Goal: Task Accomplishment & Management: Complete application form

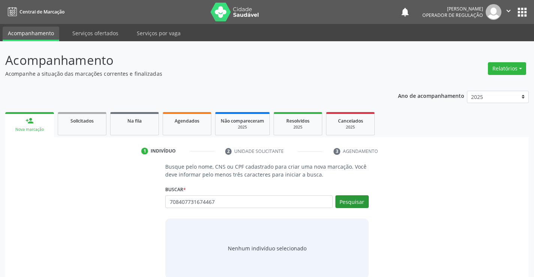
type input "708407731674467"
click at [359, 200] on button "Pesquisar" at bounding box center [351, 201] width 33 height 13
type input "708407731674467"
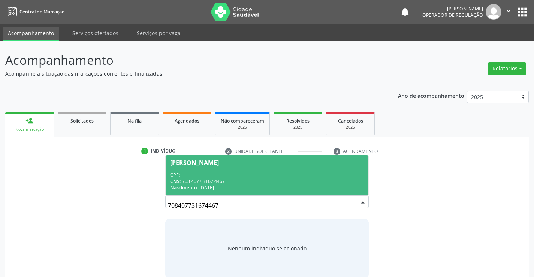
click at [207, 158] on span "Elaine de Almeida Jatoba CPF: -- CNS: 708 4077 3167 4467 Nascimento: 22/07/1985" at bounding box center [267, 175] width 202 height 40
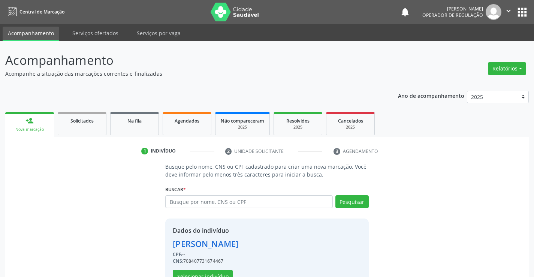
scroll to position [24, 0]
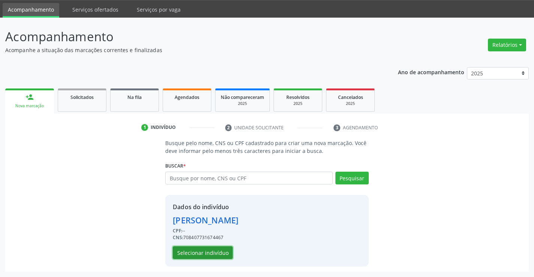
click at [207, 253] on button "Selecionar indivíduo" at bounding box center [203, 252] width 60 height 13
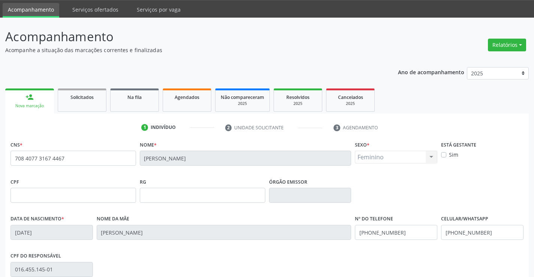
scroll to position [129, 0]
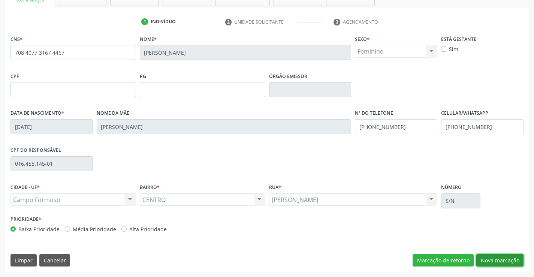
click at [494, 264] on button "Nova marcação" at bounding box center [499, 260] width 47 height 13
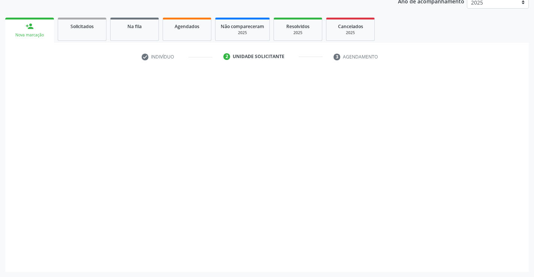
scroll to position [94, 0]
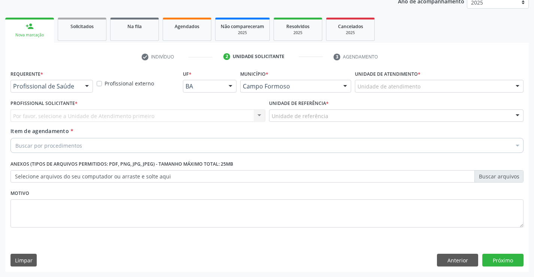
click at [88, 84] on div at bounding box center [86, 86] width 11 height 13
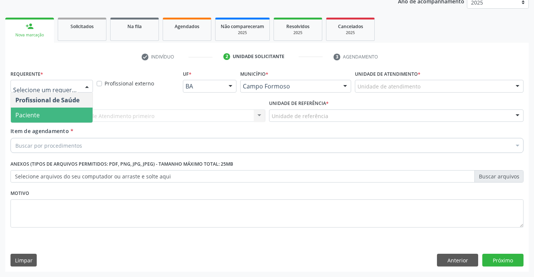
click at [48, 113] on span "Paciente" at bounding box center [52, 114] width 82 height 15
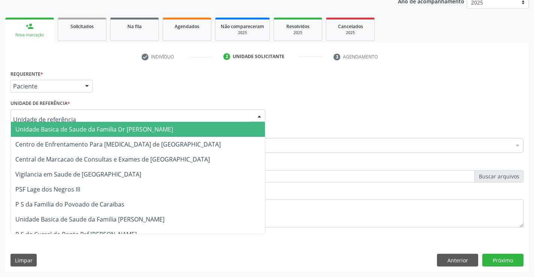
click at [264, 116] on div at bounding box center [259, 116] width 11 height 13
click at [201, 128] on span "Unidade Basica de Saude da Familia Dr [PERSON_NAME]" at bounding box center [138, 129] width 254 height 15
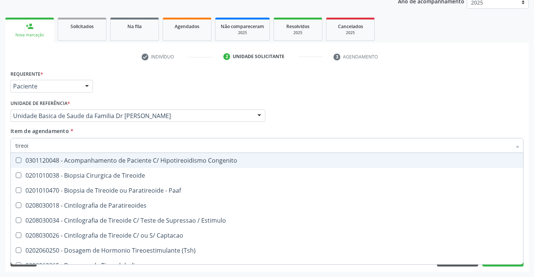
type input "tireoid"
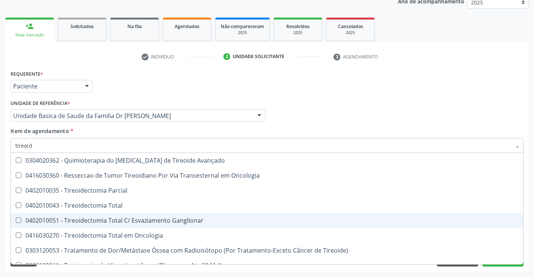
scroll to position [203, 0]
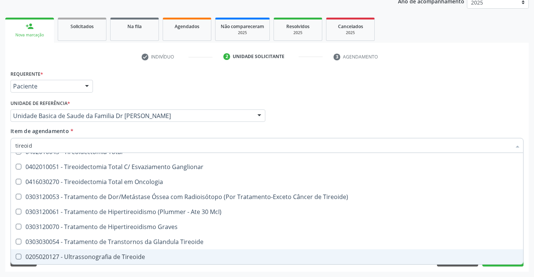
click at [105, 259] on div "0205020127 - Ultrassonografia de Tireoide" at bounding box center [266, 257] width 503 height 6
checkbox Tireoide "true"
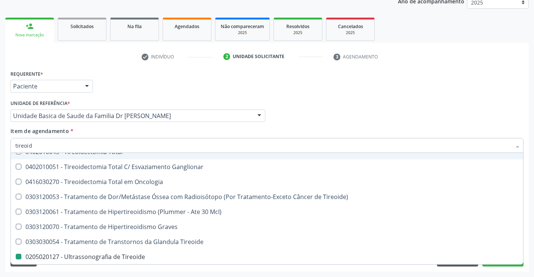
click at [366, 103] on div "Profissional Solicitante Por favor, selecione a Unidade de Atendimento primeiro…" at bounding box center [267, 112] width 516 height 29
checkbox Tireoide "true"
checkbox Tireoide "false"
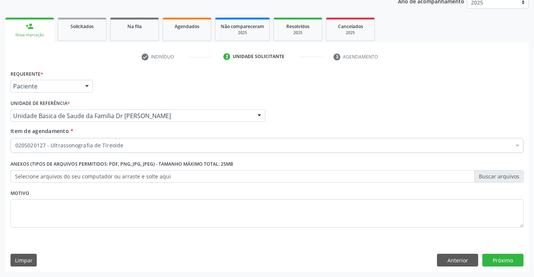
scroll to position [0, 0]
click at [496, 257] on button "Próximo" at bounding box center [502, 260] width 41 height 13
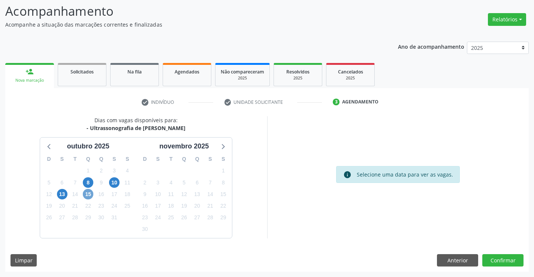
click at [88, 195] on span "15" at bounding box center [88, 194] width 10 height 10
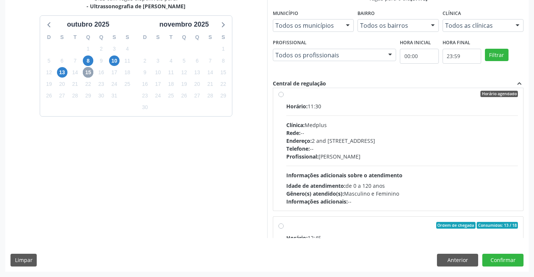
scroll to position [137, 0]
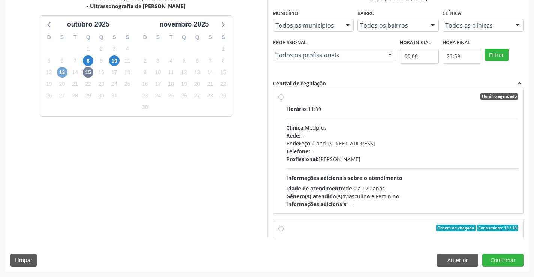
click at [66, 72] on span "13" at bounding box center [62, 72] width 10 height 10
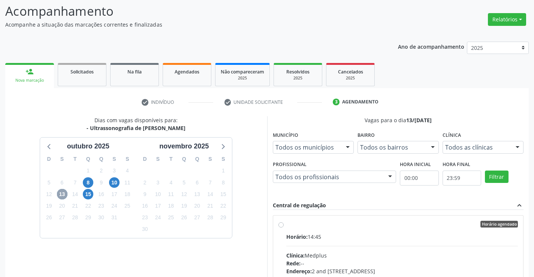
scroll to position [157, 0]
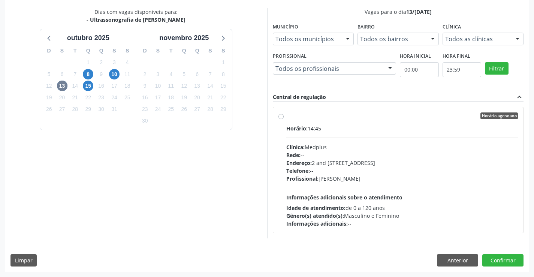
click at [284, 116] on div "Horário agendado Horário: 14:45 Clínica: Medplus Rede: -- Endereço: 2 and S 204…" at bounding box center [398, 169] width 240 height 115
radio input "true"
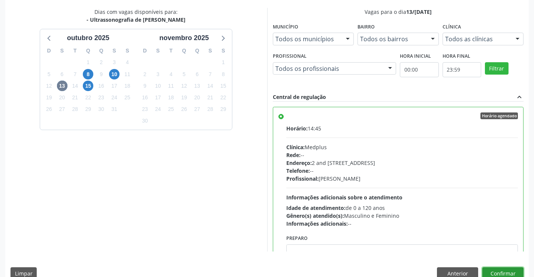
click at [504, 271] on button "Confirmar" at bounding box center [502, 273] width 41 height 13
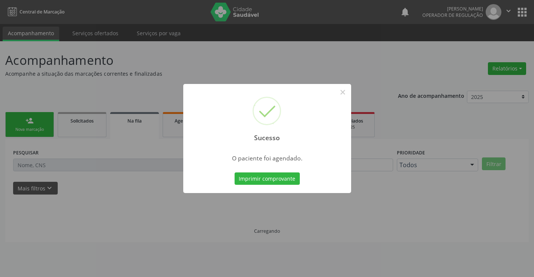
scroll to position [0, 0]
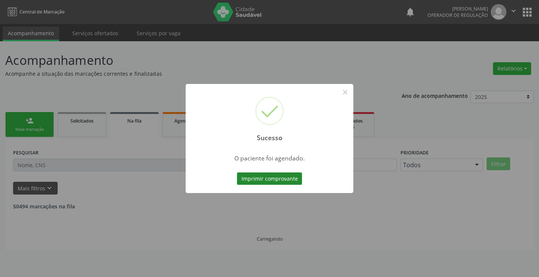
click at [261, 180] on button "Imprimir comprovante" at bounding box center [269, 178] width 65 height 13
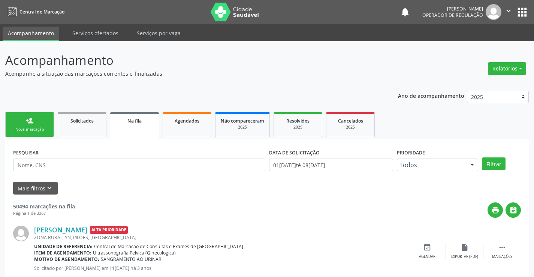
click at [22, 128] on div "Nova marcação" at bounding box center [29, 130] width 37 height 6
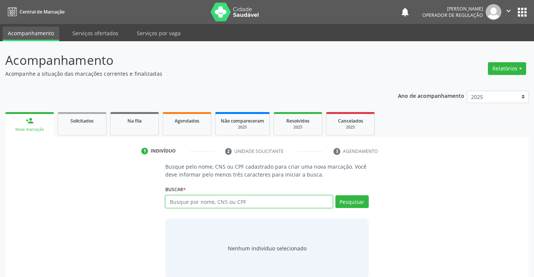
click at [218, 203] on input "text" at bounding box center [248, 201] width 167 height 13
type input "marcela carine monteiro"
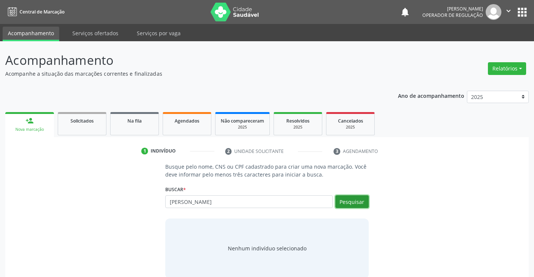
click at [361, 206] on button "Pesquisar" at bounding box center [351, 201] width 33 height 13
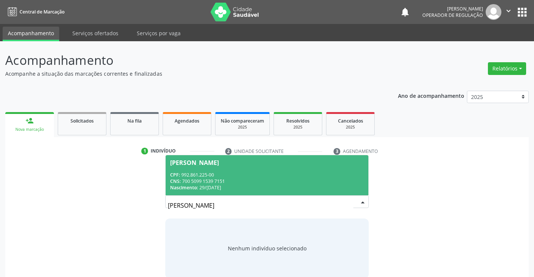
click at [219, 163] on div "Marcela Carine Monteiro Silva" at bounding box center [194, 163] width 49 height 6
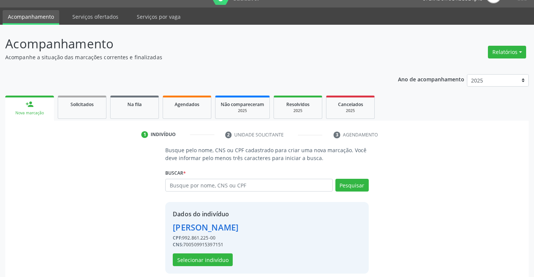
scroll to position [24, 0]
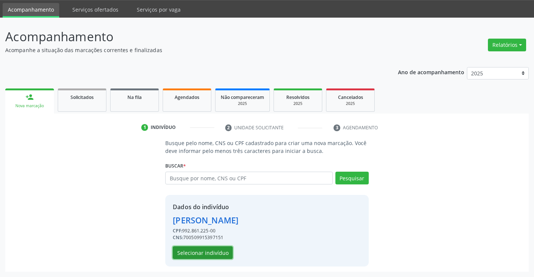
click at [202, 254] on button "Selecionar indivíduo" at bounding box center [203, 252] width 60 height 13
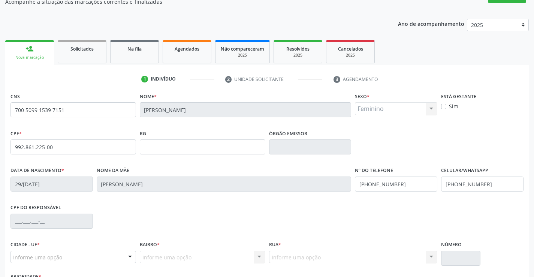
scroll to position [129, 0]
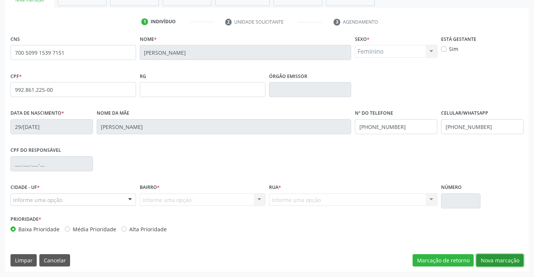
click at [488, 258] on button "Nova marcação" at bounding box center [499, 260] width 47 height 13
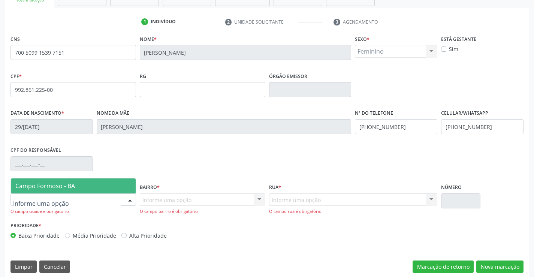
click at [101, 197] on div at bounding box center [72, 199] width 125 height 13
click at [90, 181] on span "Campo Formoso - BA" at bounding box center [73, 185] width 125 height 15
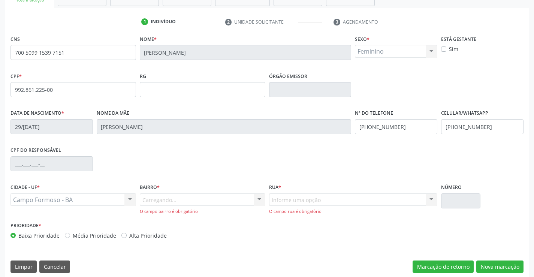
click at [199, 196] on div "Carregando... Nenhum resultado encontrado para: " " Nenhuma opção encontrada. D…" at bounding box center [202, 203] width 125 height 21
click at [255, 200] on div at bounding box center [259, 200] width 11 height 13
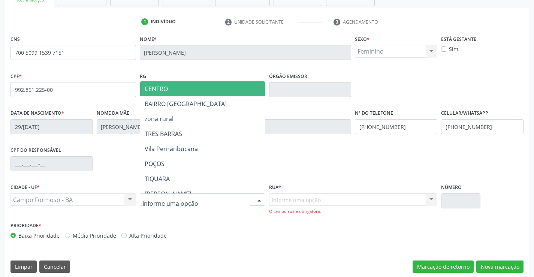
click at [179, 91] on span "CENTRO" at bounding box center [221, 88] width 162 height 15
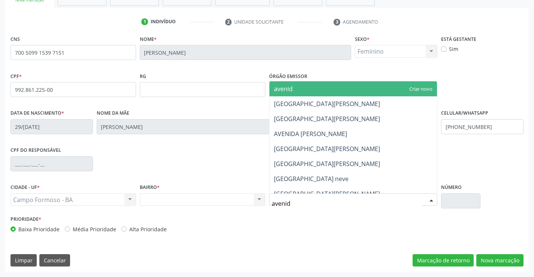
type input "avenida"
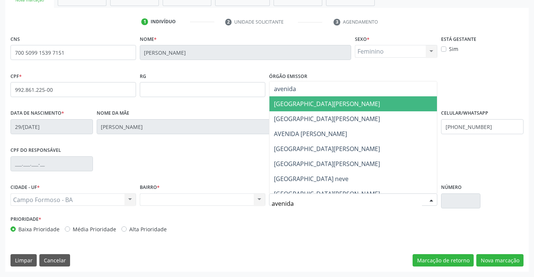
click at [340, 100] on span "AVENIDA CANDIDO PERALVA" at bounding box center [327, 104] width 106 height 8
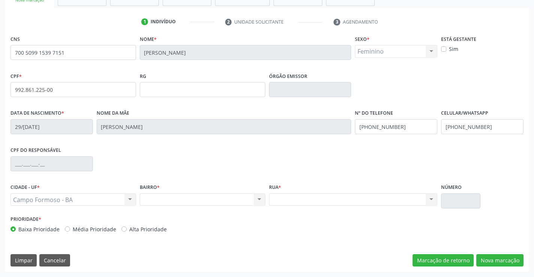
click at [461, 190] on label "Número" at bounding box center [451, 188] width 21 height 12
click at [494, 260] on button "Nova marcação" at bounding box center [499, 260] width 47 height 13
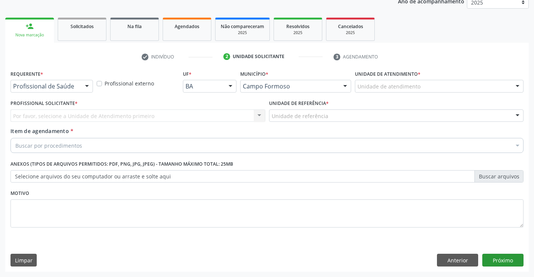
scroll to position [94, 0]
click at [84, 83] on div at bounding box center [86, 86] width 11 height 13
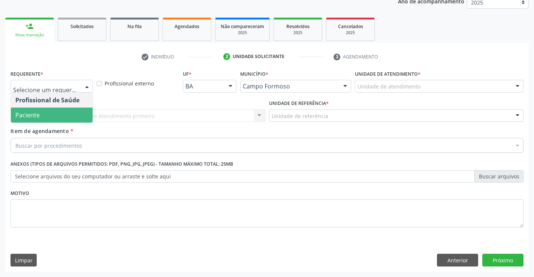
click at [47, 115] on span "Paciente" at bounding box center [52, 114] width 82 height 15
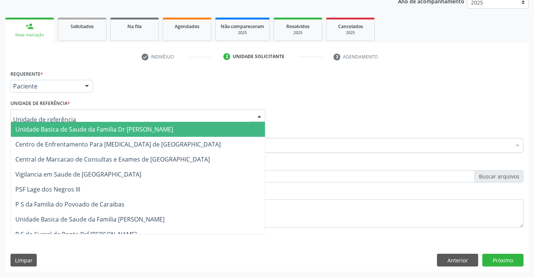
click at [88, 126] on span "Unidade Basica de Saude da Familia Dr [PERSON_NAME]" at bounding box center [94, 129] width 158 height 8
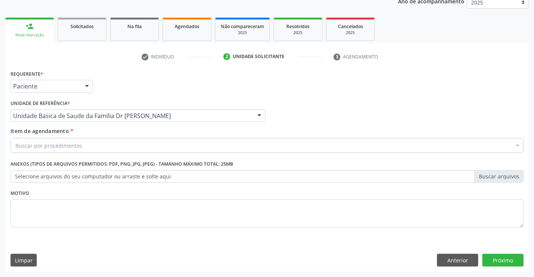
click at [84, 139] on div "Buscar por procedimentos" at bounding box center [266, 145] width 513 height 15
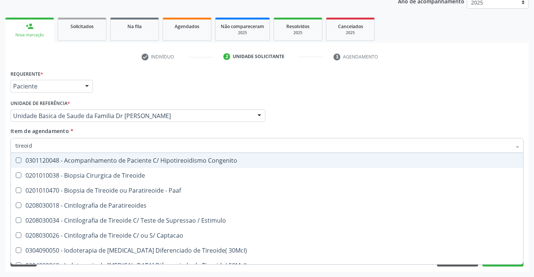
type input "tireoide"
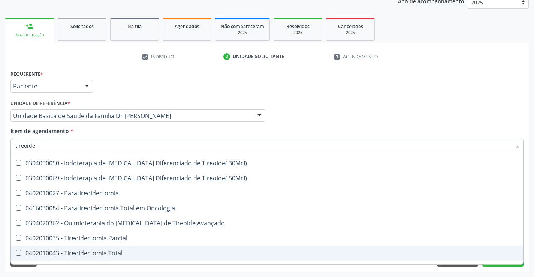
scroll to position [143, 0]
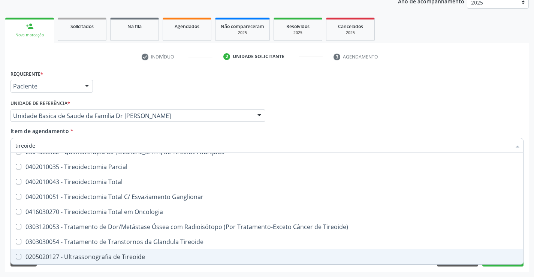
click at [99, 254] on div "0205020127 - Ultrassonografia de Tireoide" at bounding box center [266, 257] width 503 height 6
checkbox Tireoide "true"
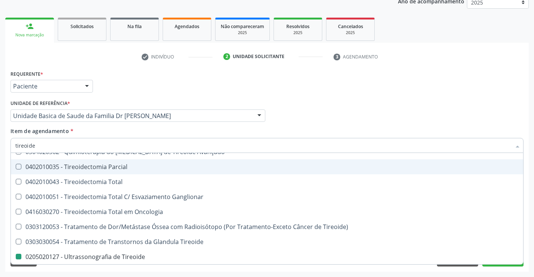
click at [506, 89] on div "Requerente * Paciente Profissional de Saúde Paciente Nenhum resultado encontrad…" at bounding box center [267, 82] width 516 height 29
checkbox Paaf "true"
checkbox Tireoide "false"
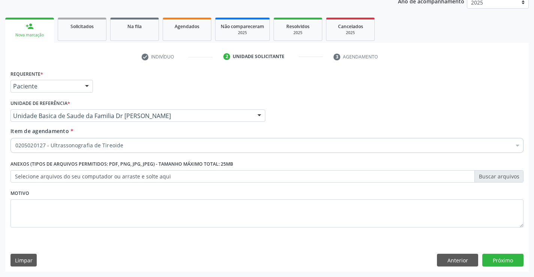
scroll to position [0, 0]
click at [502, 261] on button "Próximo" at bounding box center [502, 260] width 41 height 13
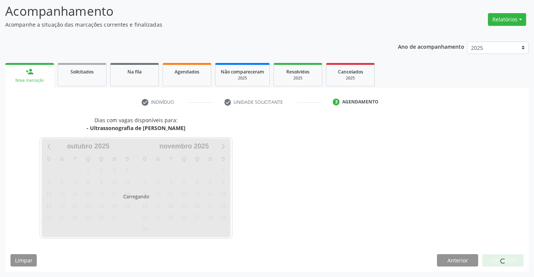
scroll to position [49, 0]
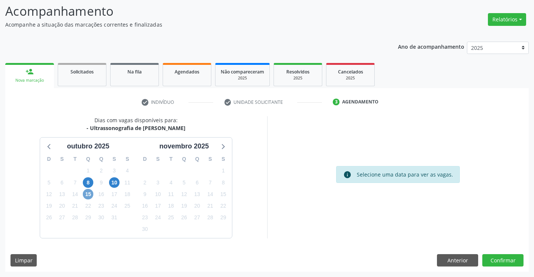
click at [86, 193] on span "15" at bounding box center [88, 194] width 10 height 10
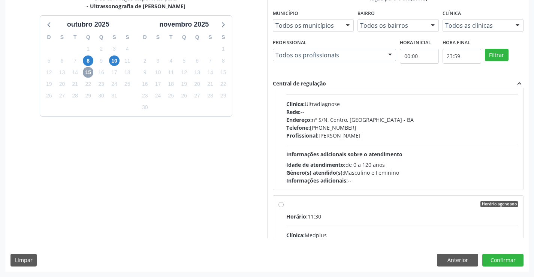
scroll to position [75, 0]
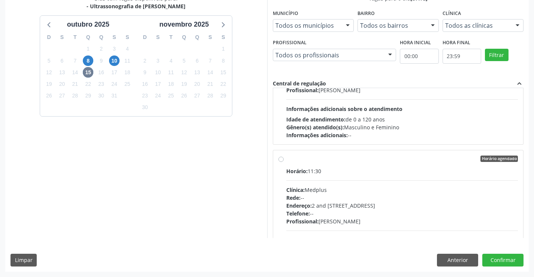
click at [286, 161] on label "Horário agendado Horário: 11:30 Clínica: Medplus Rede: -- Endereço: 2 and S 204…" at bounding box center [402, 212] width 232 height 115
click at [281, 161] on input "Horário agendado Horário: 11:30 Clínica: Medplus Rede: -- Endereço: 2 and S 204…" at bounding box center [280, 158] width 5 height 7
radio input "true"
click at [499, 260] on button "Confirmar" at bounding box center [502, 260] width 41 height 13
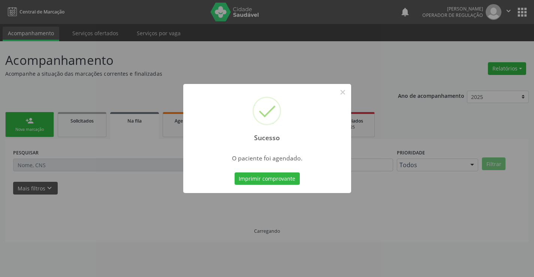
scroll to position [0, 0]
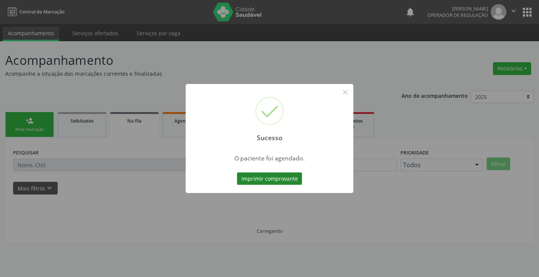
click at [260, 176] on button "Imprimir comprovante" at bounding box center [269, 178] width 65 height 13
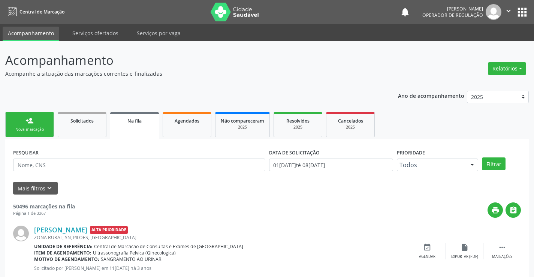
click at [34, 127] on div "Nova marcação" at bounding box center [29, 130] width 37 height 6
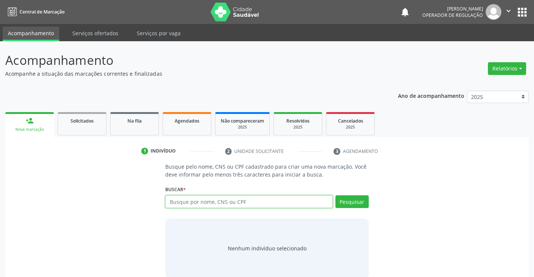
click at [190, 198] on input "text" at bounding box center [248, 201] width 167 height 13
type input "700001611089209"
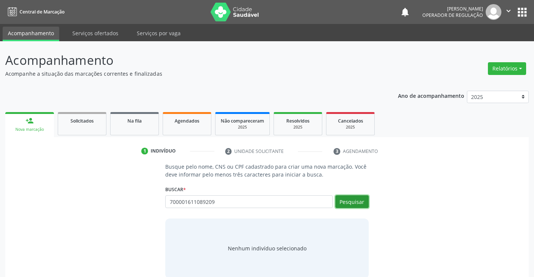
click at [345, 202] on button "Pesquisar" at bounding box center [351, 201] width 33 height 13
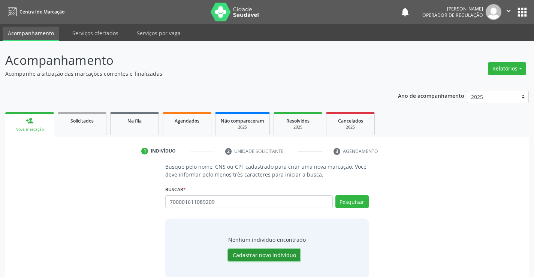
click at [256, 250] on button "Cadastrar novo indivíduo" at bounding box center [264, 255] width 72 height 13
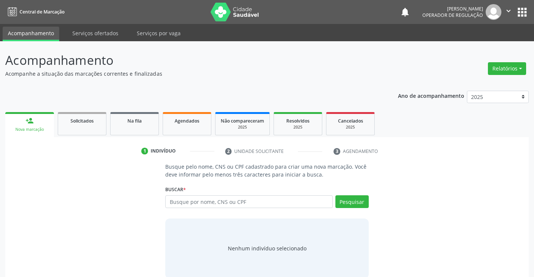
click at [231, 200] on input "text" at bounding box center [248, 201] width 167 height 13
type input "700001611089209"
click at [363, 200] on button "Pesquisar" at bounding box center [351, 201] width 33 height 13
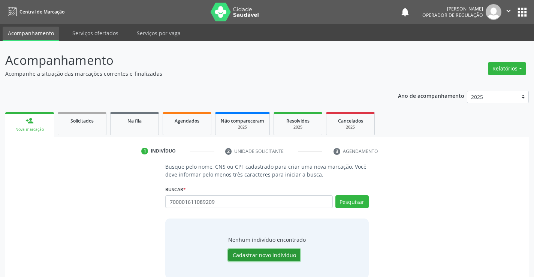
click at [240, 258] on button "Cadastrar novo indivíduo" at bounding box center [264, 255] width 72 height 13
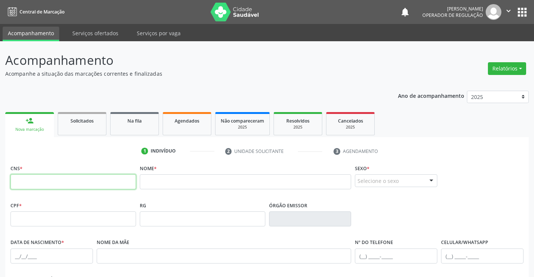
click at [25, 181] on input "text" at bounding box center [72, 181] width 125 height 15
type input "700 0016 1108 9209"
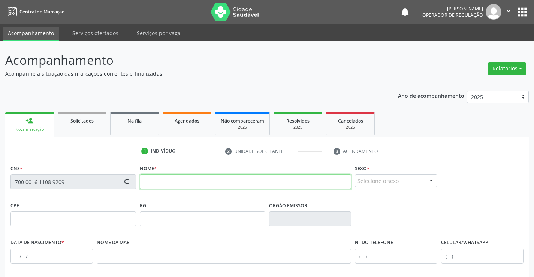
click at [168, 183] on input "text" at bounding box center [246, 181] width 212 height 15
type input "e"
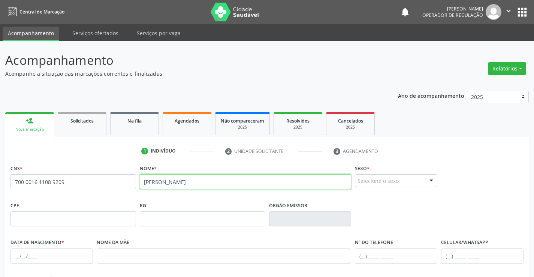
type input "ENZO GABRIEL DA SILVA NASCIMENTO"
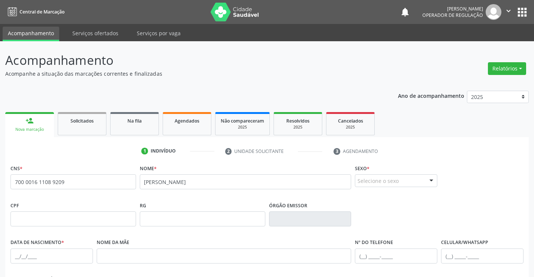
click at [431, 179] on div at bounding box center [430, 181] width 11 height 13
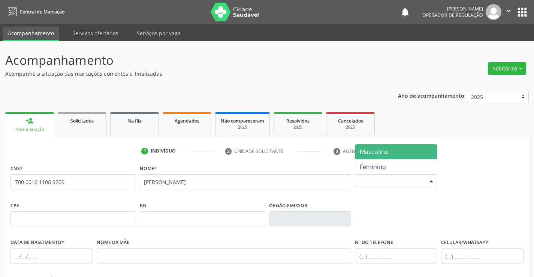
click at [378, 155] on span "Masculino" at bounding box center [374, 152] width 29 height 8
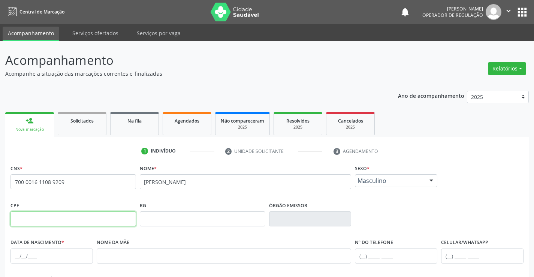
click at [71, 215] on input "text" at bounding box center [72, 218] width 125 height 15
type input "098.612.665-93"
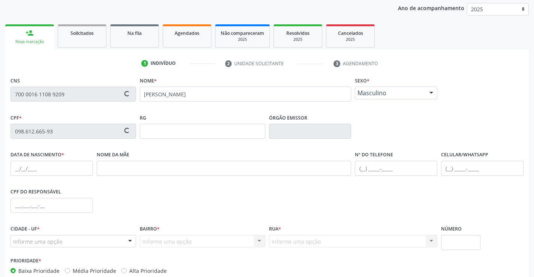
scroll to position [129, 0]
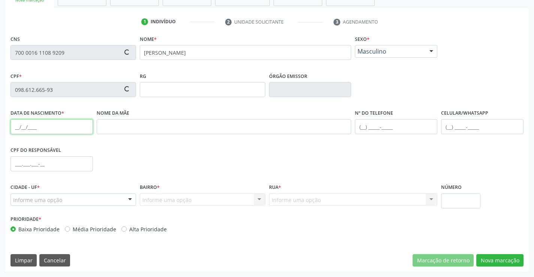
click at [21, 126] on input "text" at bounding box center [51, 126] width 82 height 15
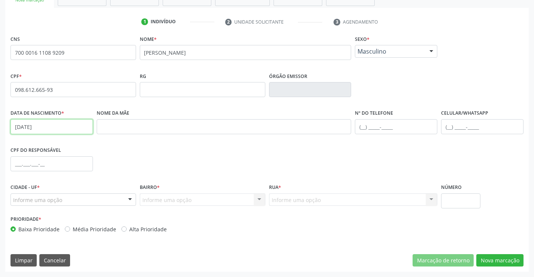
type input "16/07/2013"
click at [130, 196] on div at bounding box center [129, 200] width 11 height 13
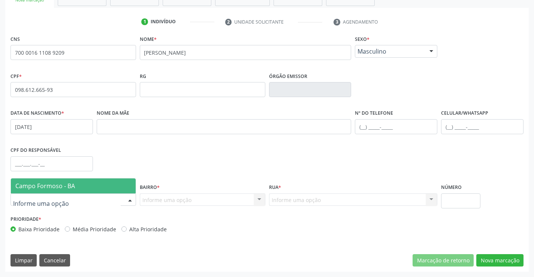
click at [91, 187] on span "Campo Formoso - BA" at bounding box center [73, 185] width 125 height 15
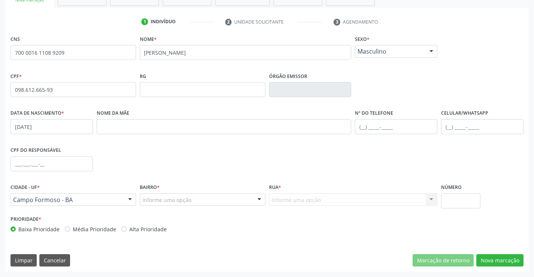
click at [261, 201] on div at bounding box center [259, 200] width 11 height 13
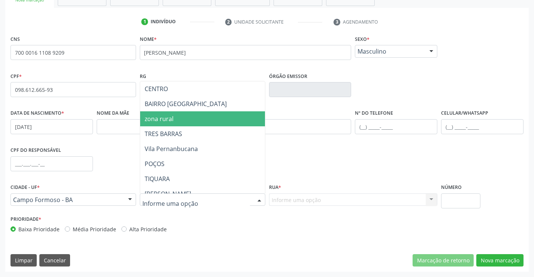
click at [168, 117] on span "zona rural" at bounding box center [159, 119] width 29 height 8
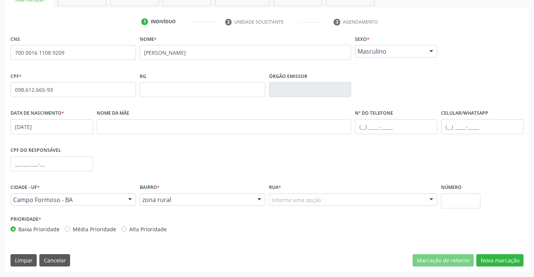
click at [430, 197] on div at bounding box center [430, 200] width 11 height 13
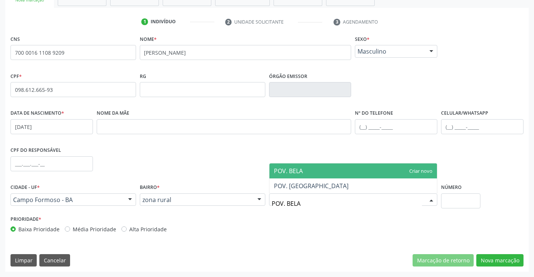
type input "POV. BELAS"
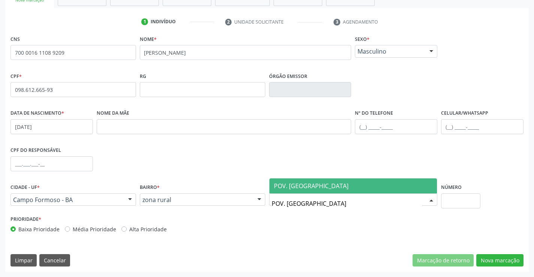
click at [348, 178] on span "POV. BELAS" at bounding box center [353, 185] width 168 height 15
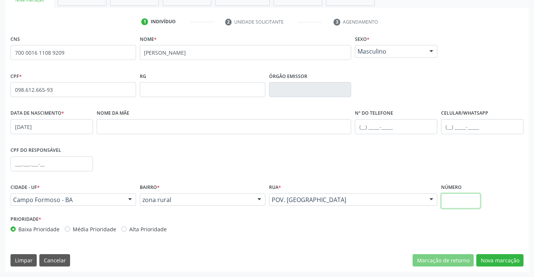
click at [467, 200] on input "text" at bounding box center [460, 200] width 39 height 15
type input "S/N"
click at [364, 130] on input "text" at bounding box center [396, 126] width 82 height 15
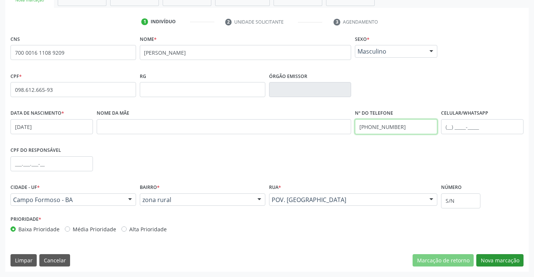
type input "(74) 99188-6054"
click at [492, 259] on button "Nova marcação" at bounding box center [499, 260] width 47 height 13
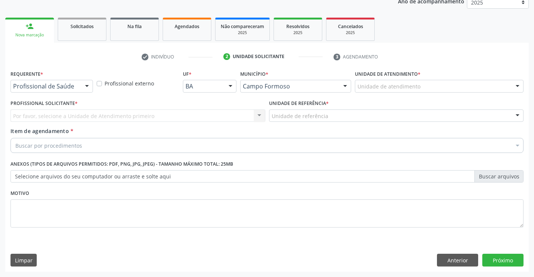
scroll to position [94, 0]
click at [85, 87] on div at bounding box center [86, 86] width 11 height 13
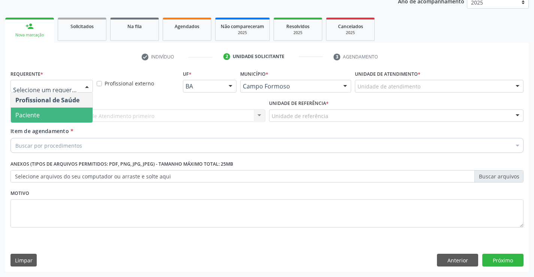
click at [52, 118] on span "Paciente" at bounding box center [52, 114] width 82 height 15
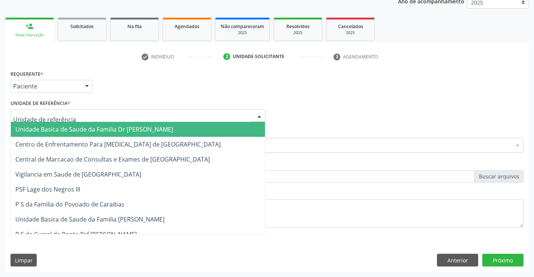
click at [258, 113] on div at bounding box center [259, 116] width 11 height 13
click at [138, 125] on span "Unidade Basica de Saude da Familia Dr [PERSON_NAME]" at bounding box center [94, 129] width 158 height 8
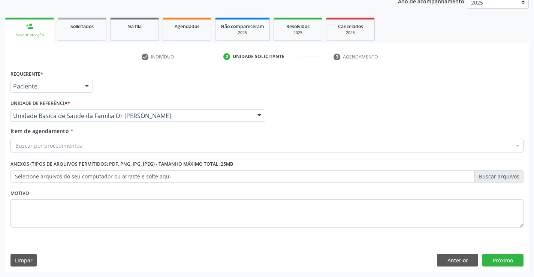
click at [106, 142] on div "Buscar por procedimentos" at bounding box center [266, 145] width 513 height 15
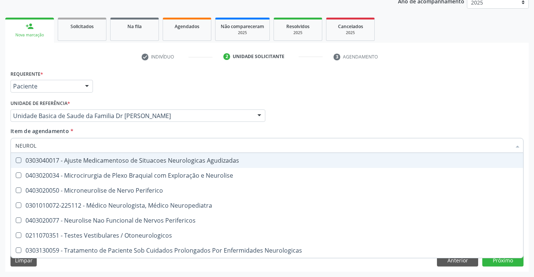
type input "NEUROLO"
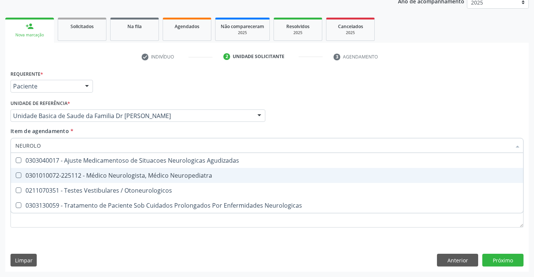
click at [127, 176] on div "0301010072-225112 - Médico Neurologista, Médico Neuropediatra" at bounding box center [266, 175] width 503 height 6
checkbox Neuropediatra "true"
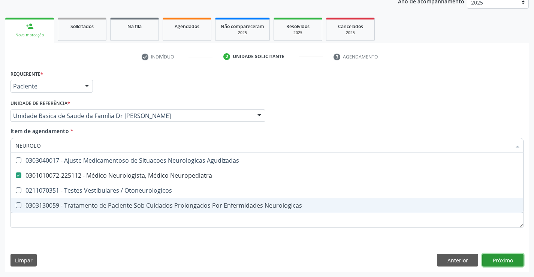
click at [500, 263] on div "Requerente * Paciente Profissional de Saúde Paciente Nenhum resultado encontrad…" at bounding box center [266, 169] width 523 height 203
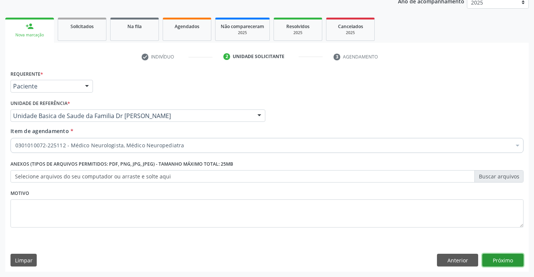
click at [496, 257] on button "Próximo" at bounding box center [502, 260] width 41 height 13
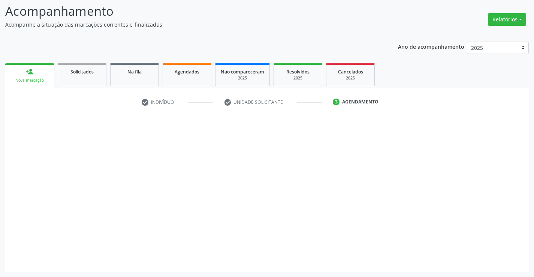
scroll to position [49, 0]
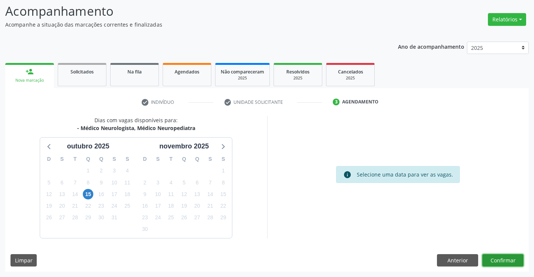
click at [510, 259] on button "Confirmar" at bounding box center [502, 260] width 41 height 13
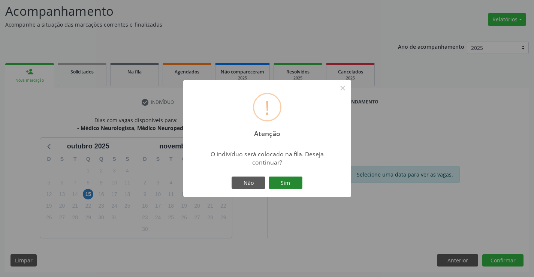
click at [282, 184] on button "Sim" at bounding box center [286, 182] width 34 height 13
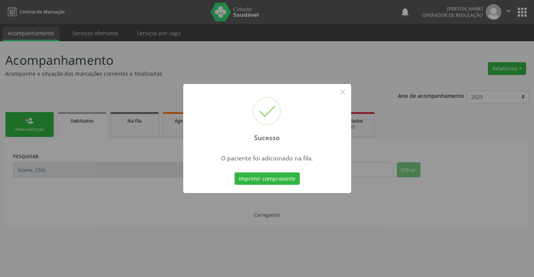
scroll to position [0, 0]
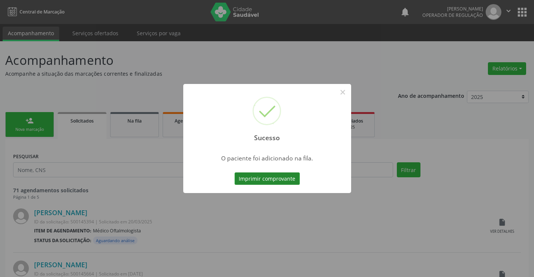
click at [267, 177] on button "Imprimir comprovante" at bounding box center [266, 178] width 65 height 13
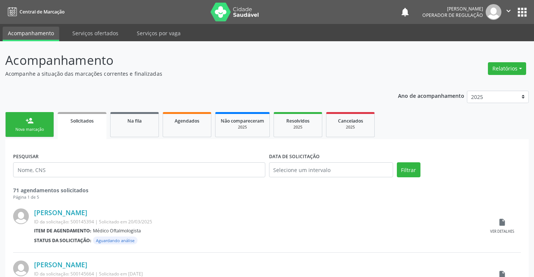
click at [42, 121] on link "person_add Nova marcação" at bounding box center [29, 124] width 49 height 25
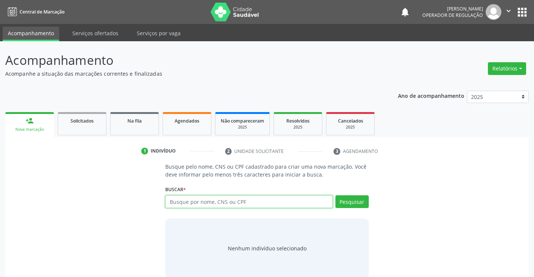
click at [181, 205] on input "text" at bounding box center [248, 201] width 167 height 13
type input "7096089642426775"
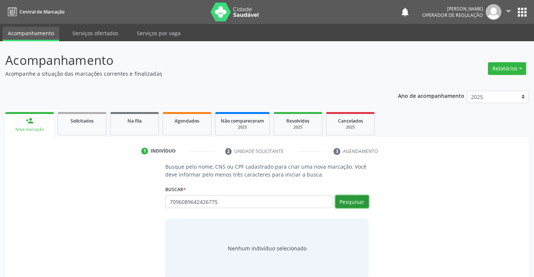
click at [353, 199] on button "Pesquisar" at bounding box center [351, 201] width 33 height 13
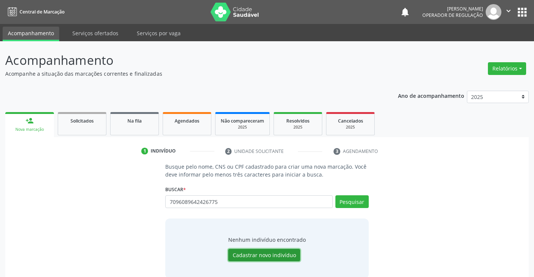
click at [243, 254] on button "Cadastrar novo indivíduo" at bounding box center [264, 255] width 72 height 13
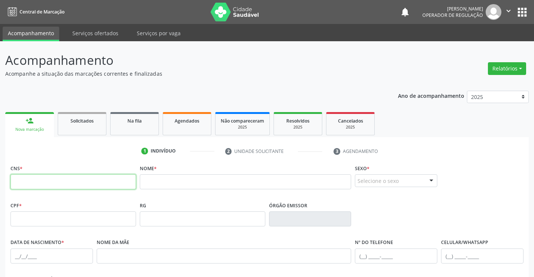
click at [19, 178] on input "text" at bounding box center [72, 181] width 125 height 15
type input "709 6086 42"
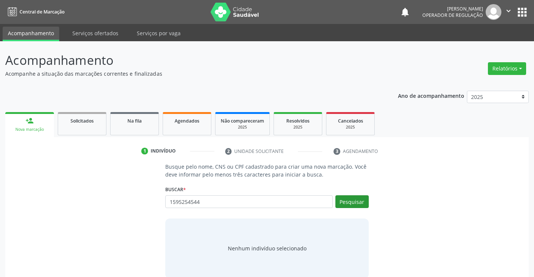
type input "1595254544"
click at [357, 200] on button "Pesquisar" at bounding box center [351, 201] width 33 height 13
type input "1595254544"
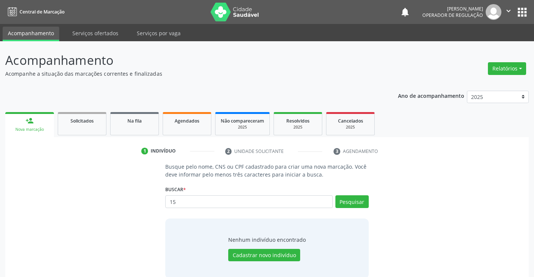
type input "1"
type input "709608642426775"
click at [349, 206] on button "Pesquisar" at bounding box center [351, 201] width 33 height 13
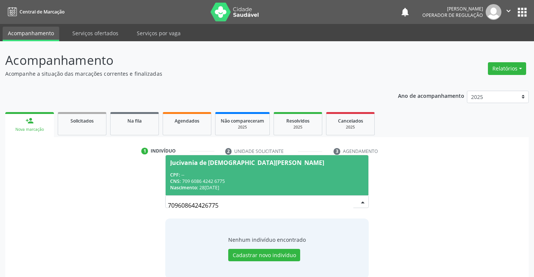
click at [197, 163] on div "Jucivania de [DEMOGRAPHIC_DATA][PERSON_NAME]" at bounding box center [247, 163] width 154 height 6
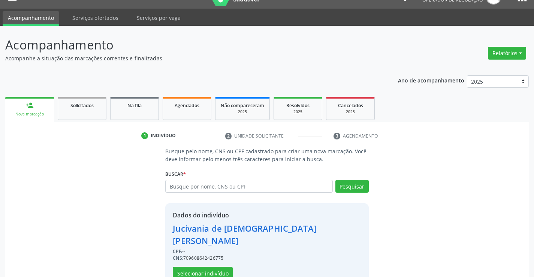
scroll to position [24, 0]
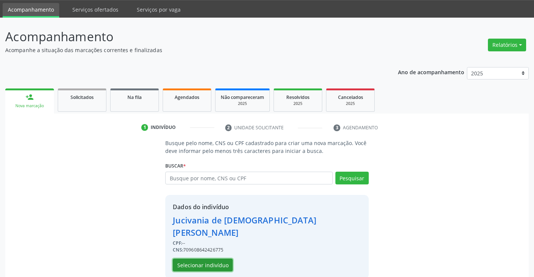
click at [200, 258] on button "Selecionar indivíduo" at bounding box center [203, 264] width 60 height 13
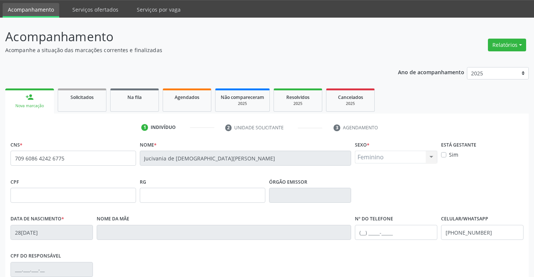
scroll to position [129, 0]
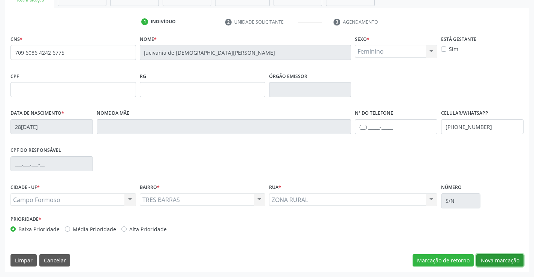
click at [503, 259] on button "Nova marcação" at bounding box center [499, 260] width 47 height 13
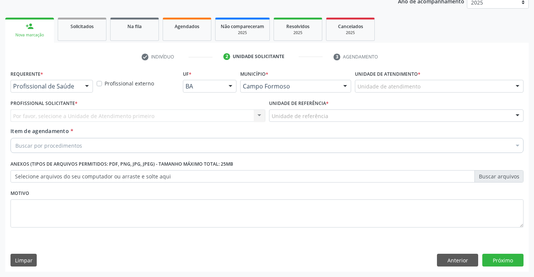
scroll to position [94, 0]
click at [88, 87] on div at bounding box center [86, 86] width 11 height 13
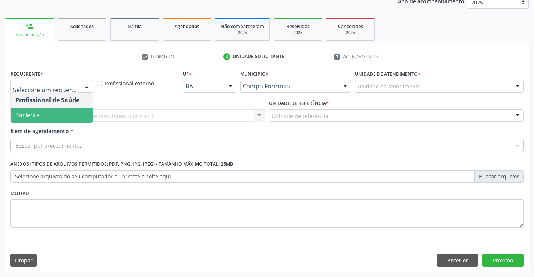
click at [39, 119] on span "Paciente" at bounding box center [27, 115] width 24 height 8
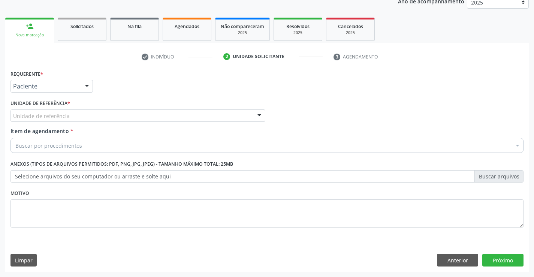
click at [261, 111] on div at bounding box center [259, 116] width 11 height 13
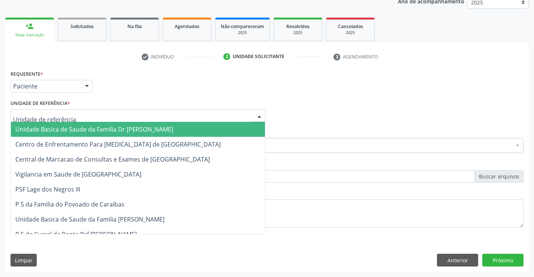
click at [180, 122] on span "Unidade Basica de Saude da Familia Dr [PERSON_NAME]" at bounding box center [138, 129] width 254 height 15
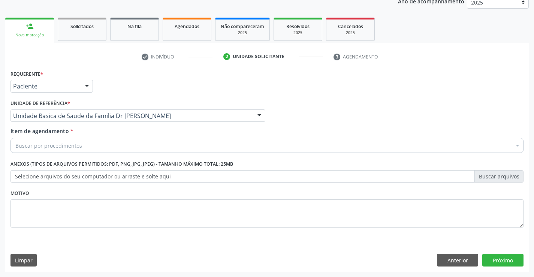
click at [160, 136] on div "Item de agendamento * Buscar por procedimentos Selecionar todos 0202040089 - 3X…" at bounding box center [266, 139] width 513 height 24
click at [159, 141] on div "Buscar por procedimentos" at bounding box center [266, 145] width 513 height 15
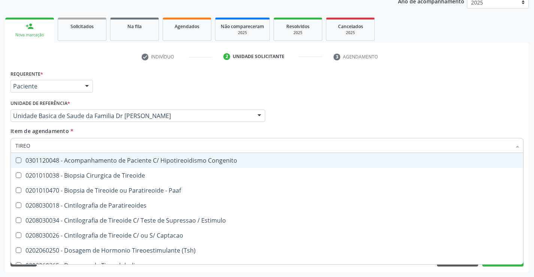
type input "TIREOI"
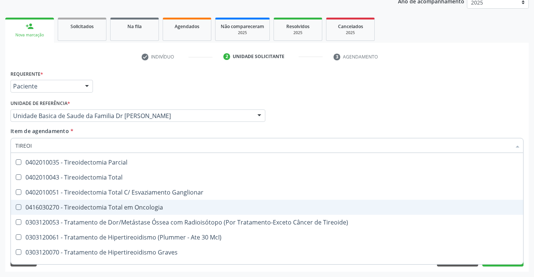
scroll to position [203, 0]
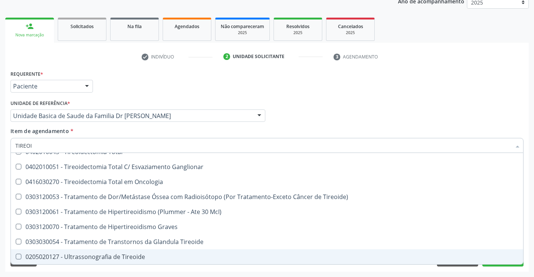
click at [140, 249] on span "0205020127 - Ultrassonografia de Tireoide" at bounding box center [267, 256] width 512 height 15
checkbox Tireoide "true"
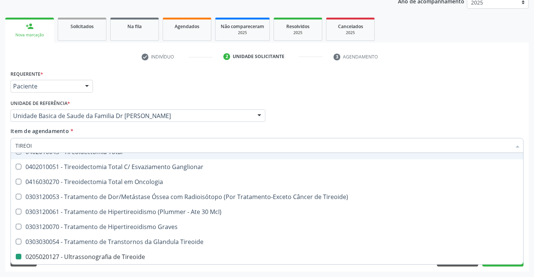
click at [487, 117] on div "Profissional Solicitante Por favor, selecione a Unidade de Atendimento primeiro…" at bounding box center [267, 112] width 516 height 29
checkbox Tireoide "true"
checkbox Tireoide "false"
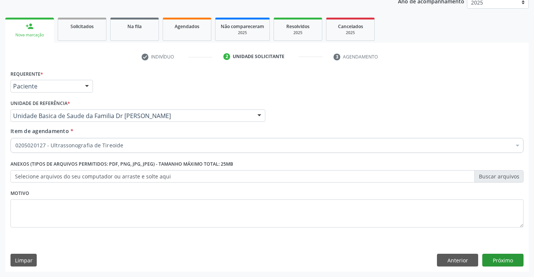
scroll to position [0, 0]
click at [497, 259] on button "Próximo" at bounding box center [502, 260] width 41 height 13
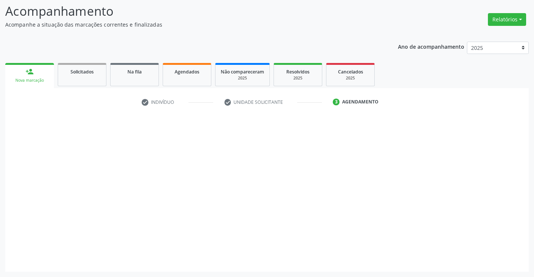
scroll to position [49, 0]
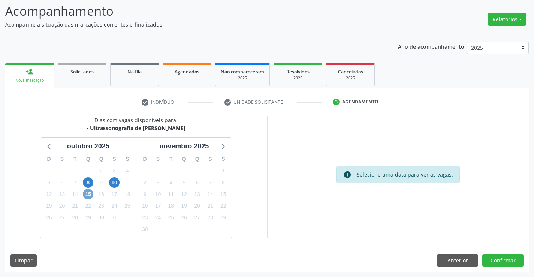
click at [86, 195] on span "15" at bounding box center [88, 194] width 10 height 10
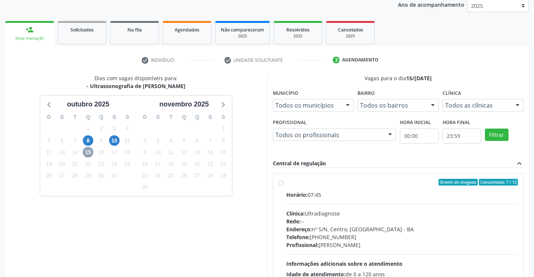
scroll to position [115, 0]
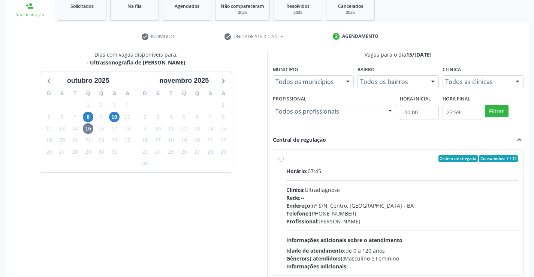
click at [286, 161] on label "Ordem de chegada Consumidos: 7 / 12 Horário: 07:45 Clínica: Ultradiagnose Rede:…" at bounding box center [402, 212] width 232 height 115
click at [280, 161] on input "Ordem de chegada Consumidos: 7 / 12 Horário: 07:45 Clínica: Ultradiagnose Rede:…" at bounding box center [280, 158] width 5 height 7
radio input "true"
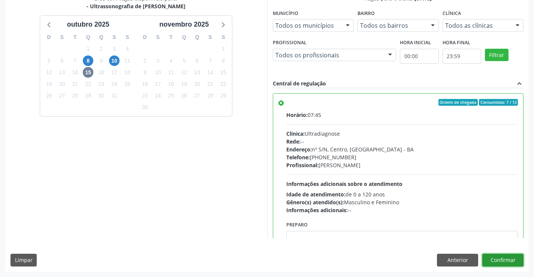
click at [499, 260] on button "Confirmar" at bounding box center [502, 260] width 41 height 13
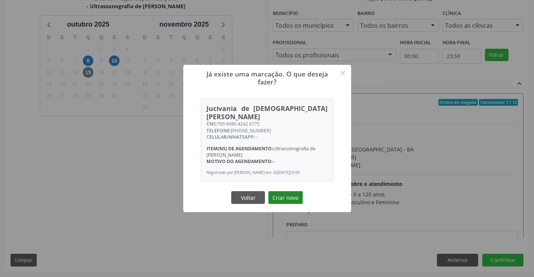
click at [276, 196] on button "Criar novo" at bounding box center [285, 197] width 34 height 13
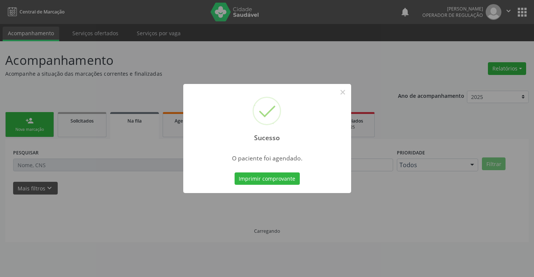
scroll to position [0, 0]
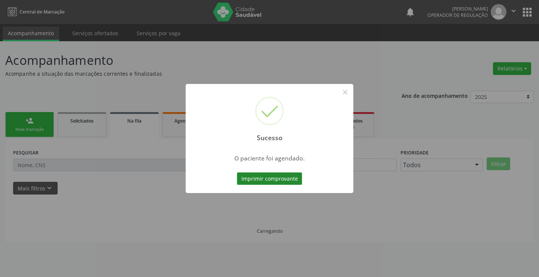
click at [249, 176] on button "Imprimir comprovante" at bounding box center [269, 178] width 65 height 13
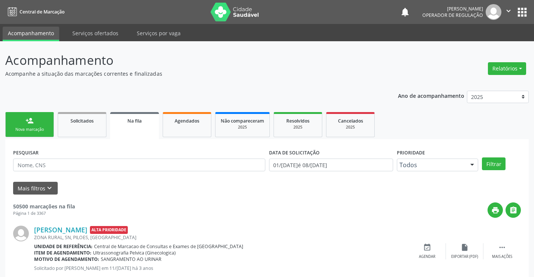
click at [27, 117] on div "person_add" at bounding box center [29, 120] width 8 height 8
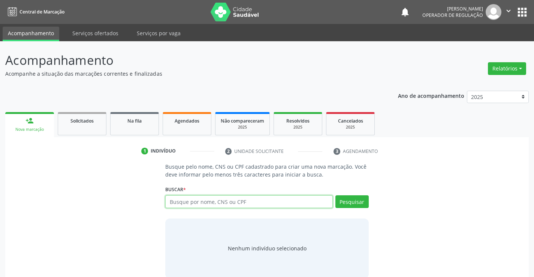
click at [224, 200] on input "text" at bounding box center [248, 201] width 167 height 13
type input "7"
type input "700208454011628"
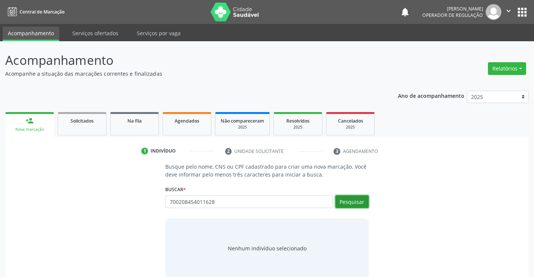
click at [353, 203] on button "Pesquisar" at bounding box center [351, 201] width 33 height 13
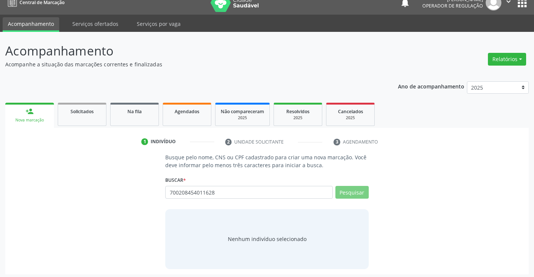
scroll to position [12, 0]
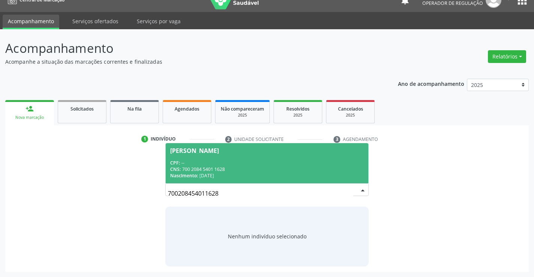
click at [212, 151] on div "[PERSON_NAME]" at bounding box center [194, 151] width 49 height 6
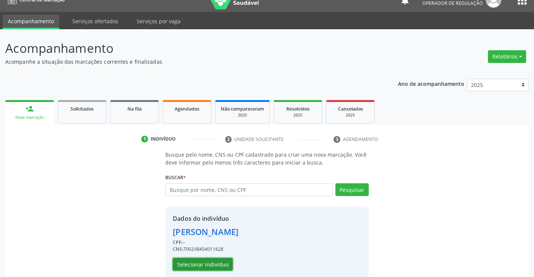
click at [191, 261] on button "Selecionar indivíduo" at bounding box center [203, 264] width 60 height 13
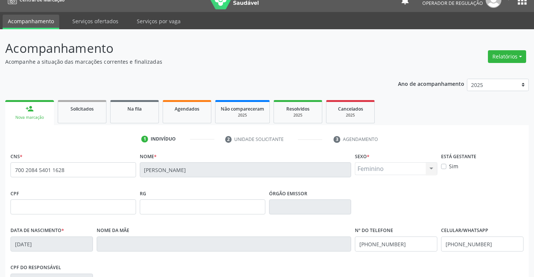
scroll to position [129, 0]
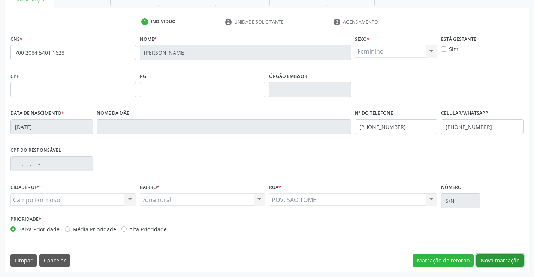
click at [489, 257] on button "Nova marcação" at bounding box center [499, 260] width 47 height 13
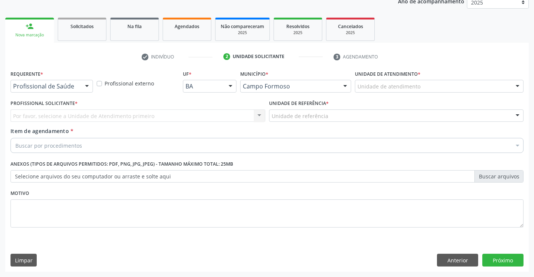
scroll to position [94, 0]
click at [85, 88] on div at bounding box center [86, 86] width 11 height 13
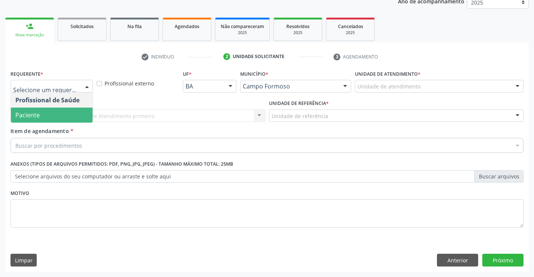
click at [52, 115] on span "Paciente" at bounding box center [52, 114] width 82 height 15
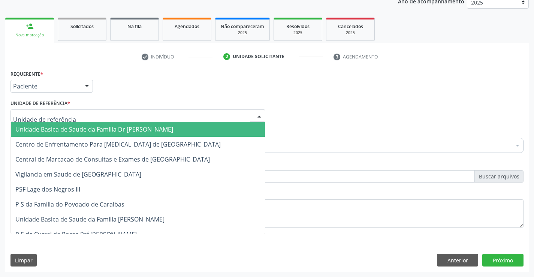
click at [258, 115] on div at bounding box center [259, 116] width 11 height 13
click at [200, 124] on span "Unidade Basica de Saude da Familia Dr [PERSON_NAME]" at bounding box center [138, 129] width 254 height 15
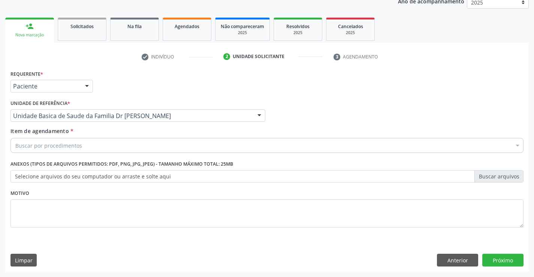
click at [164, 141] on div "Buscar por procedimentos" at bounding box center [266, 145] width 513 height 15
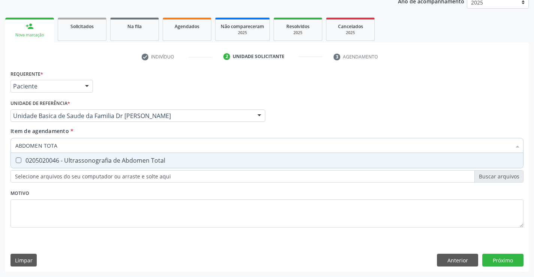
type input "ABDOMEN TOTAL"
click at [151, 158] on div "0205020046 - Ultrassonografia de Abdomen Total" at bounding box center [266, 160] width 503 height 6
checkbox Total "true"
click at [493, 257] on div "Requerente * Paciente Profissional de Saúde Paciente Nenhum resultado encontrad…" at bounding box center [266, 169] width 523 height 203
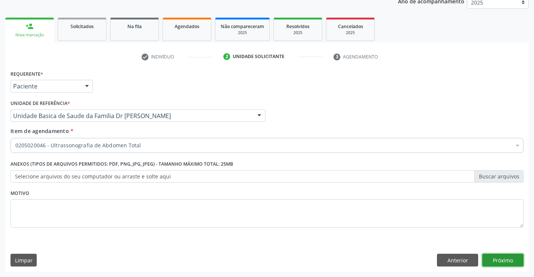
click at [494, 260] on button "Próximo" at bounding box center [502, 260] width 41 height 13
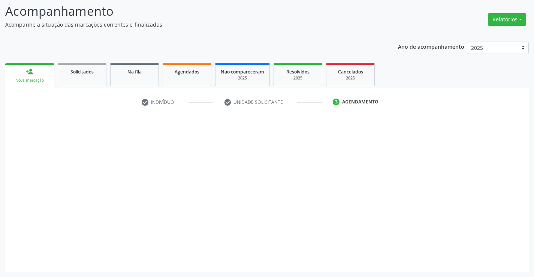
scroll to position [49, 0]
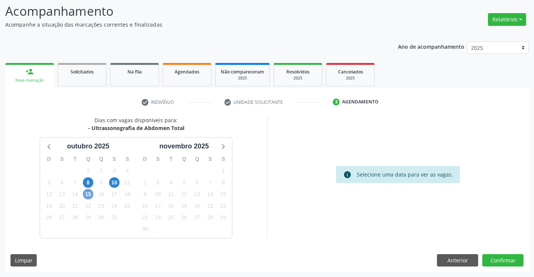
click at [86, 195] on span "15" at bounding box center [88, 194] width 10 height 10
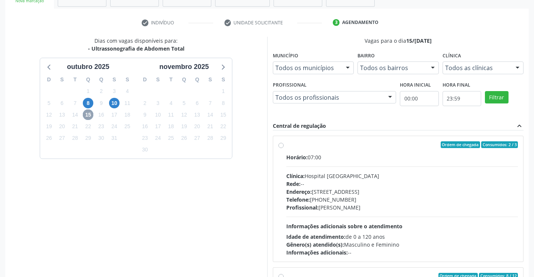
scroll to position [161, 0]
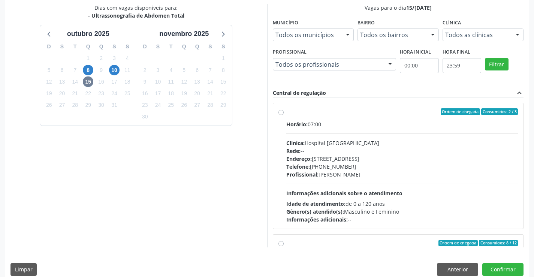
click at [286, 112] on label "Ordem de chegada Consumidos: 2 / 3 Horário: 07:00 Clínica: Hospital [GEOGRAPHIC…" at bounding box center [402, 165] width 232 height 115
click at [279, 112] on input "Ordem de chegada Consumidos: 2 / 3 Horário: 07:00 Clínica: Hospital [GEOGRAPHIC…" at bounding box center [280, 111] width 5 height 7
radio input "true"
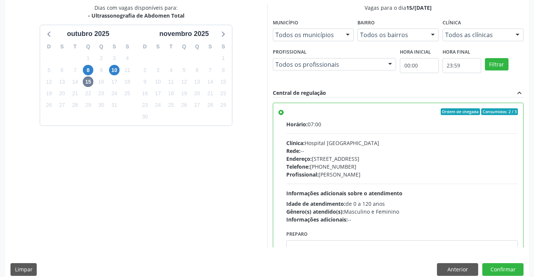
click at [496, 261] on div "Dias com vagas disponíveis para: - Ultrassonografia de Abdomen Total out[DATE] …" at bounding box center [266, 142] width 523 height 277
click at [496, 264] on button "Confirmar" at bounding box center [502, 269] width 41 height 13
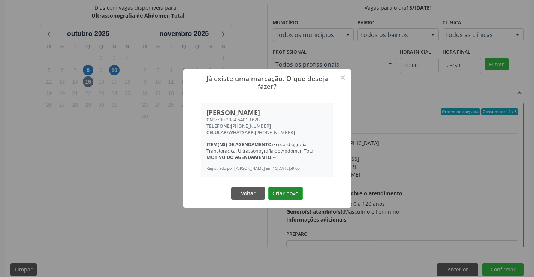
click at [277, 197] on button "Criar novo" at bounding box center [285, 193] width 34 height 13
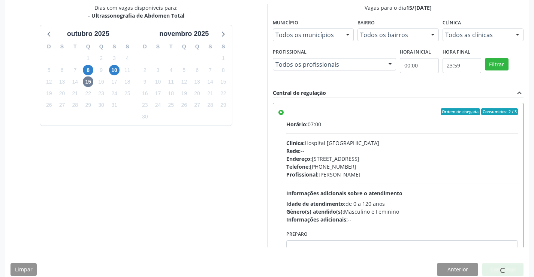
scroll to position [0, 0]
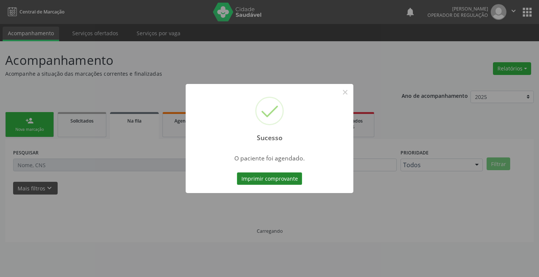
click at [272, 182] on button "Imprimir comprovante" at bounding box center [269, 178] width 65 height 13
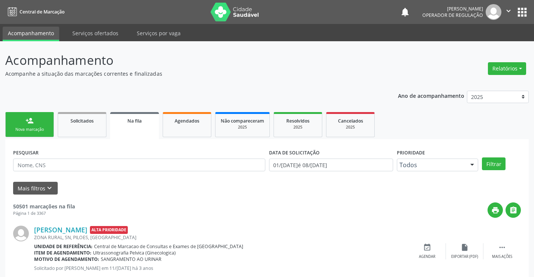
click at [36, 125] on link "person_add Nova marcação" at bounding box center [29, 124] width 49 height 25
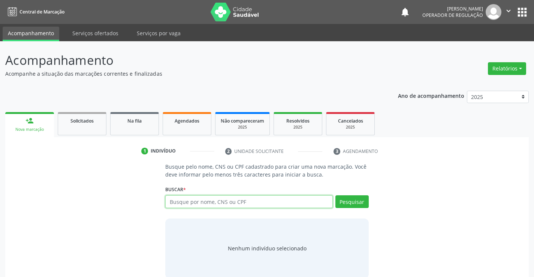
click at [200, 204] on input "text" at bounding box center [248, 201] width 167 height 13
type input "707404019802074"
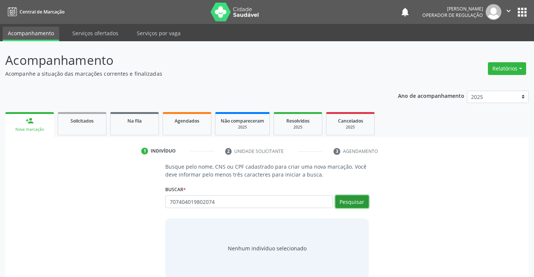
click at [348, 203] on button "Pesquisar" at bounding box center [351, 201] width 33 height 13
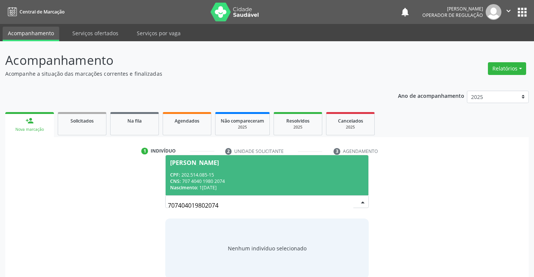
click at [219, 165] on div "[PERSON_NAME]" at bounding box center [194, 163] width 49 height 6
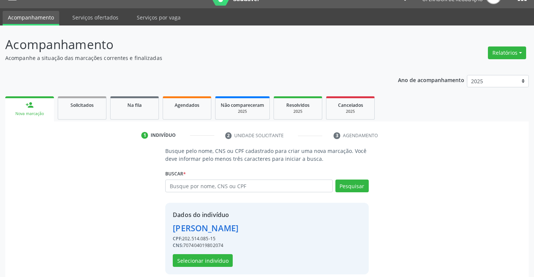
scroll to position [24, 0]
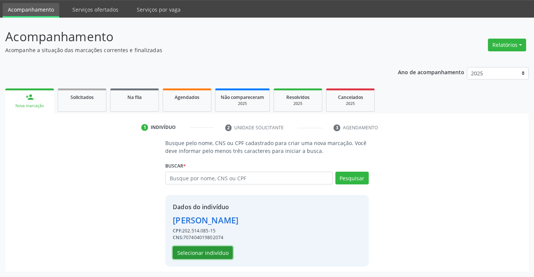
click at [204, 249] on button "Selecionar indivíduo" at bounding box center [203, 252] width 60 height 13
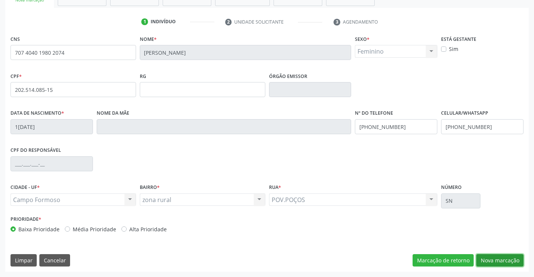
click at [508, 258] on button "Nova marcação" at bounding box center [499, 260] width 47 height 13
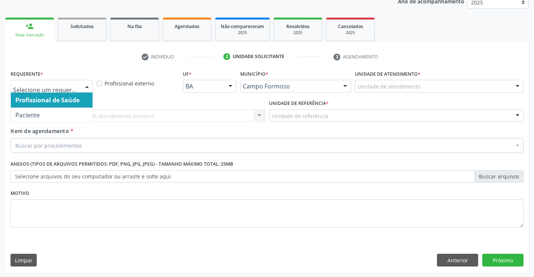
click at [86, 88] on div at bounding box center [86, 86] width 11 height 13
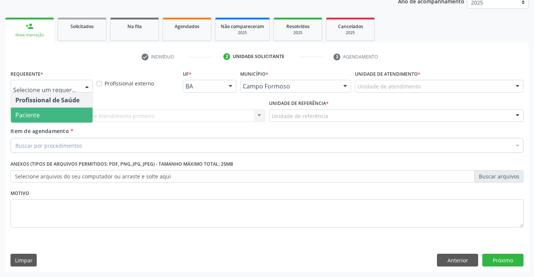
click at [50, 122] on span "Paciente" at bounding box center [52, 114] width 82 height 15
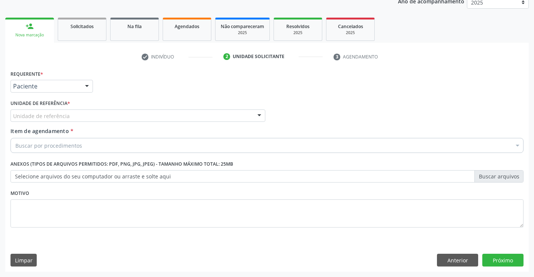
click at [254, 112] on div at bounding box center [259, 116] width 11 height 13
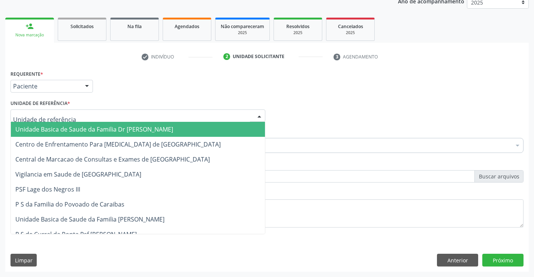
click at [160, 123] on span "Unidade Basica de Saude da Familia Dr [PERSON_NAME]" at bounding box center [138, 129] width 254 height 15
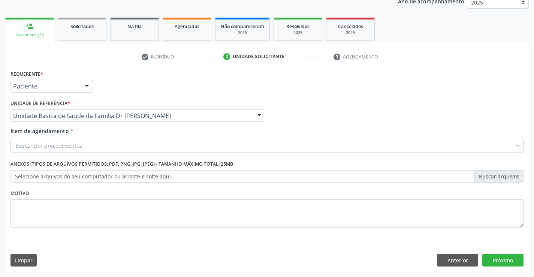
click at [118, 148] on div "Buscar por procedimentos" at bounding box center [266, 145] width 513 height 15
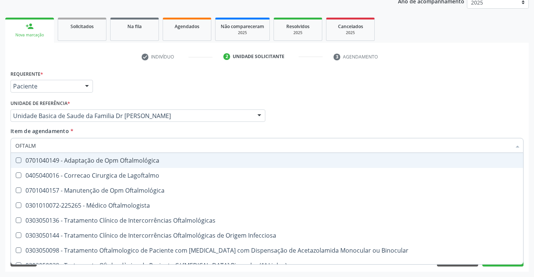
type input "OFTALMO"
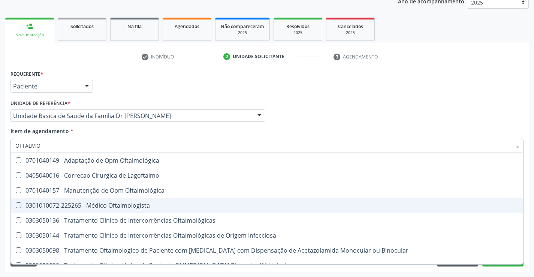
click at [112, 207] on div "0301010072-225265 - Médico Oftalmologista" at bounding box center [266, 205] width 503 height 6
checkbox Oftalmologista "true"
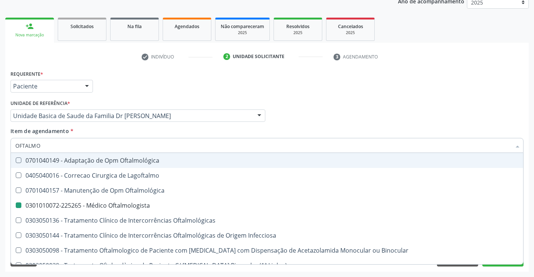
click at [390, 109] on div "Profissional Solicitante Por favor, selecione a Unidade de Atendimento primeiro…" at bounding box center [267, 112] width 516 height 29
checkbox Lagoftalmo "true"
checkbox Oftalmologista "false"
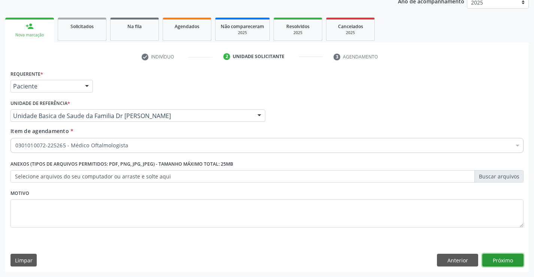
click at [502, 262] on button "Próximo" at bounding box center [502, 260] width 41 height 13
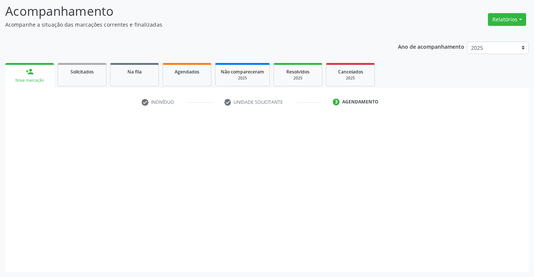
scroll to position [49, 0]
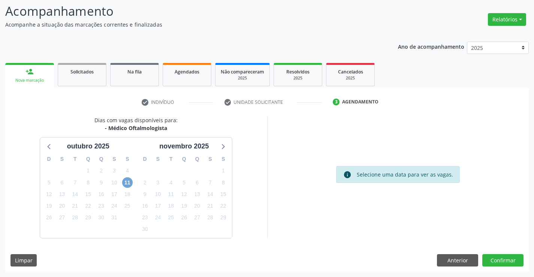
click at [127, 185] on span "11" at bounding box center [127, 182] width 10 height 10
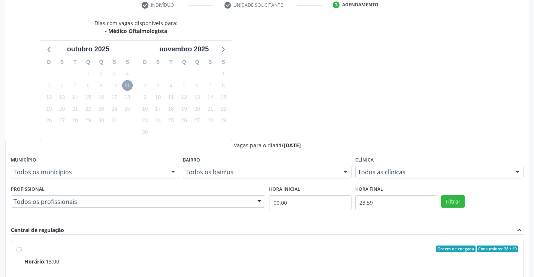
scroll to position [199, 0]
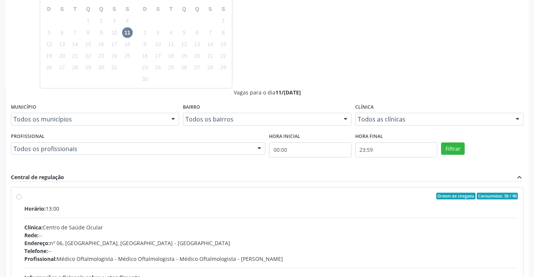
click at [22, 198] on div "Ordem de chegada Consumidos: 38 / 40 Horário: 13:00 Clínica: Centro de Saúde Oc…" at bounding box center [266, 250] width 501 height 115
radio input "true"
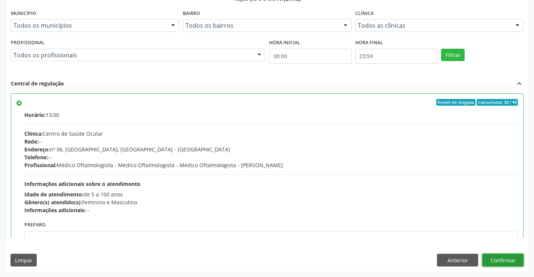
click at [496, 255] on button "Confirmar" at bounding box center [502, 260] width 41 height 13
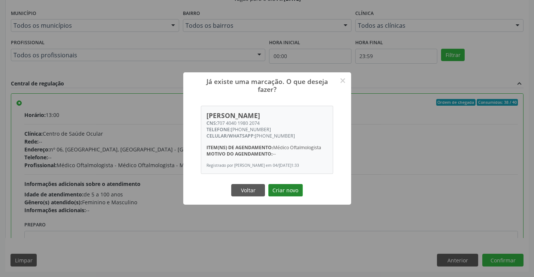
click at [288, 191] on button "Criar novo" at bounding box center [285, 190] width 34 height 13
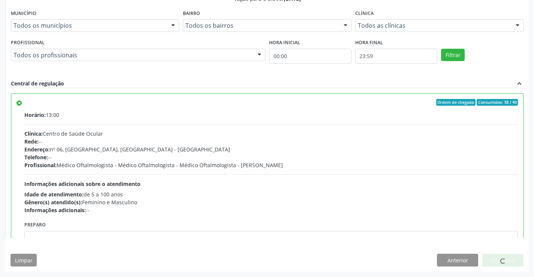
scroll to position [0, 0]
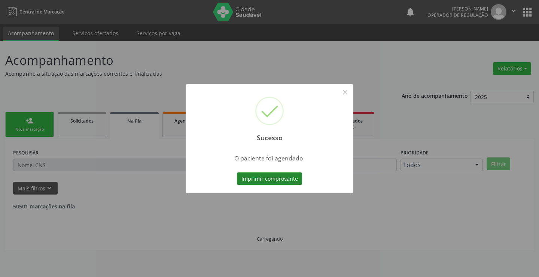
click at [272, 178] on button "Imprimir comprovante" at bounding box center [269, 178] width 65 height 13
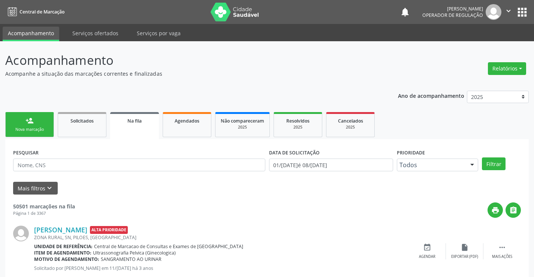
click at [509, 13] on icon "" at bounding box center [508, 11] width 8 height 8
click at [472, 45] on link "Sair" at bounding box center [489, 45] width 52 height 10
